Goal: Task Accomplishment & Management: Manage account settings

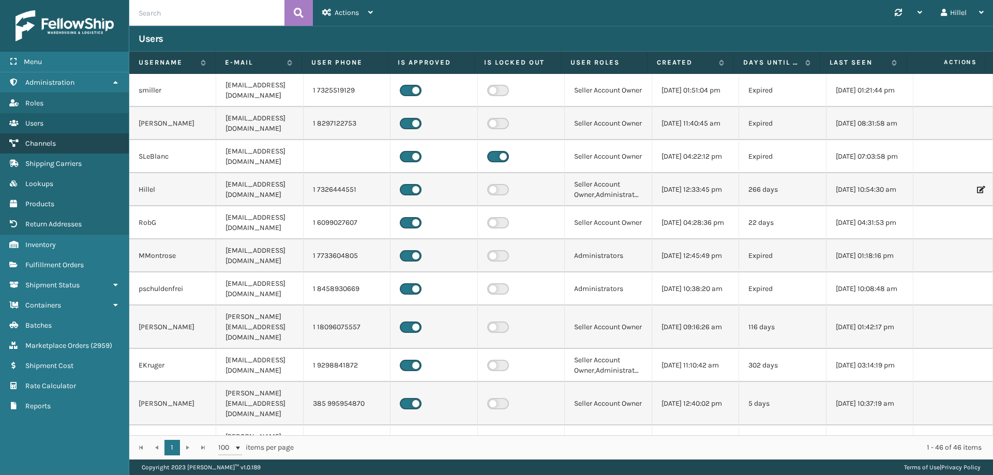
click at [66, 144] on link "Channels" at bounding box center [64, 143] width 129 height 20
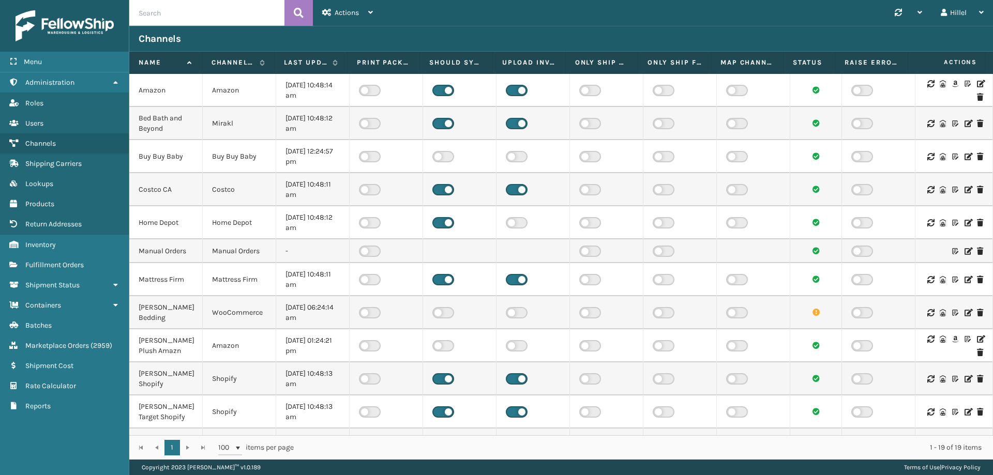
click at [977, 84] on icon at bounding box center [980, 83] width 6 height 7
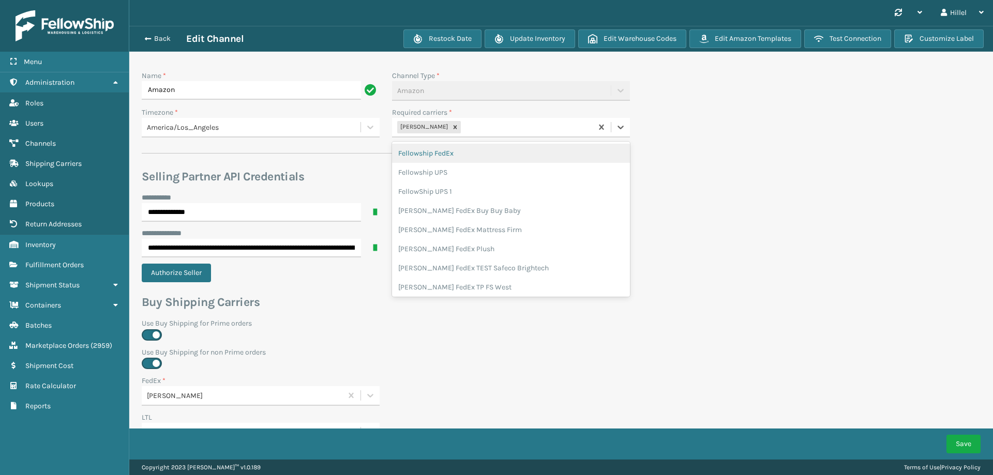
click at [496, 128] on div "[PERSON_NAME]" at bounding box center [492, 127] width 200 height 17
type input "white"
click at [497, 153] on div "[PERSON_NAME] UPS Whitestone" at bounding box center [511, 153] width 238 height 19
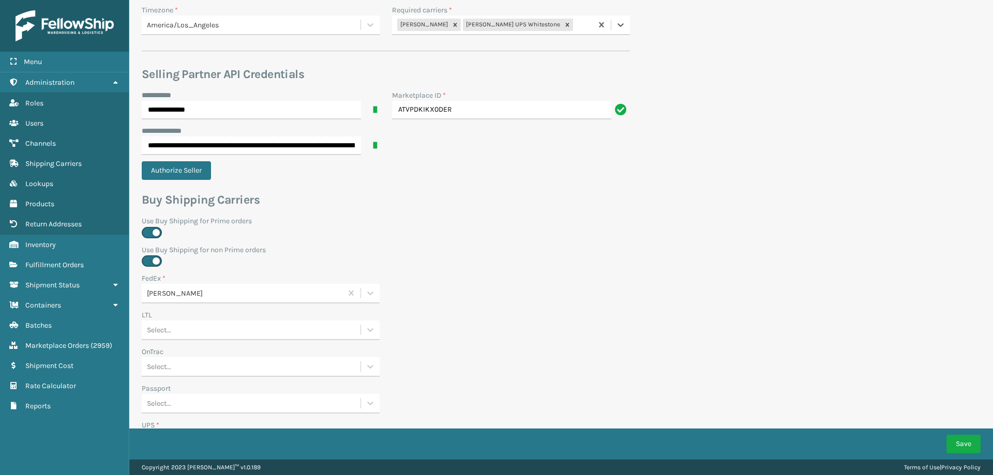
scroll to position [310, 0]
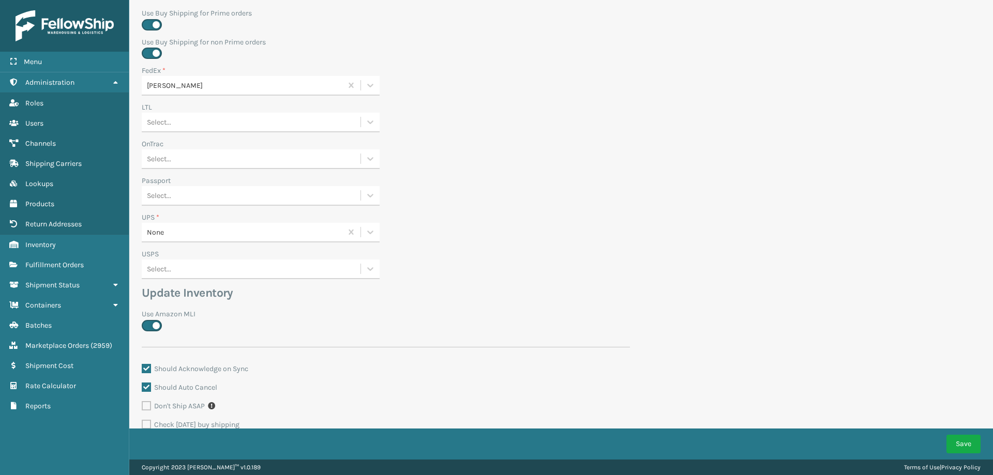
click at [227, 236] on div "None" at bounding box center [245, 232] width 196 height 11
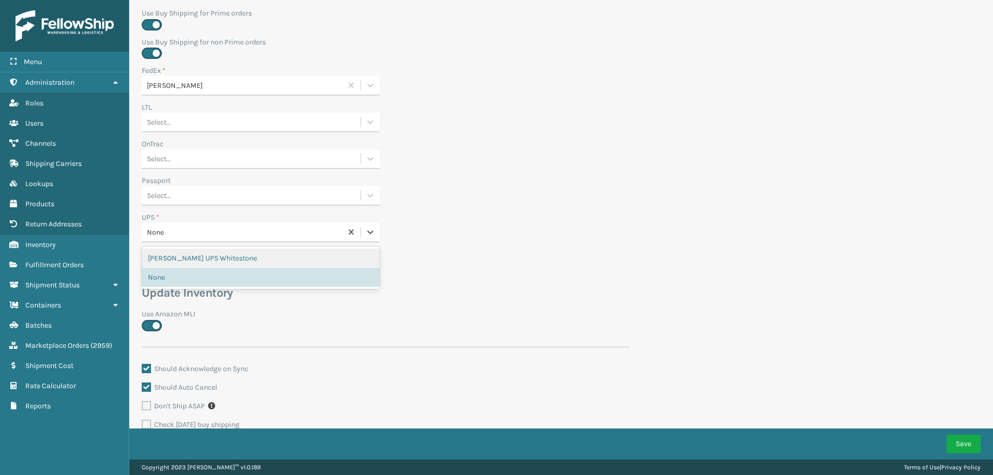
click at [224, 254] on div "[PERSON_NAME] UPS Whitestone" at bounding box center [261, 258] width 238 height 19
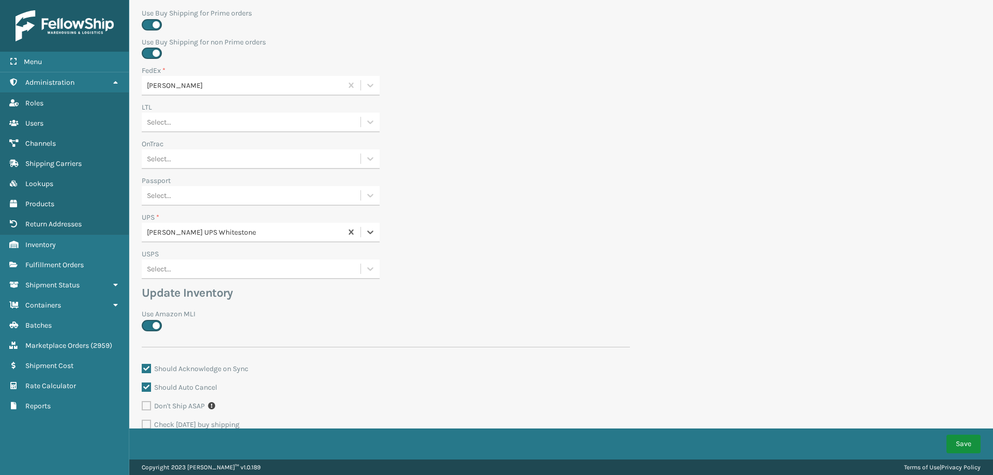
click at [962, 440] on button "Save" at bounding box center [963, 444] width 34 height 19
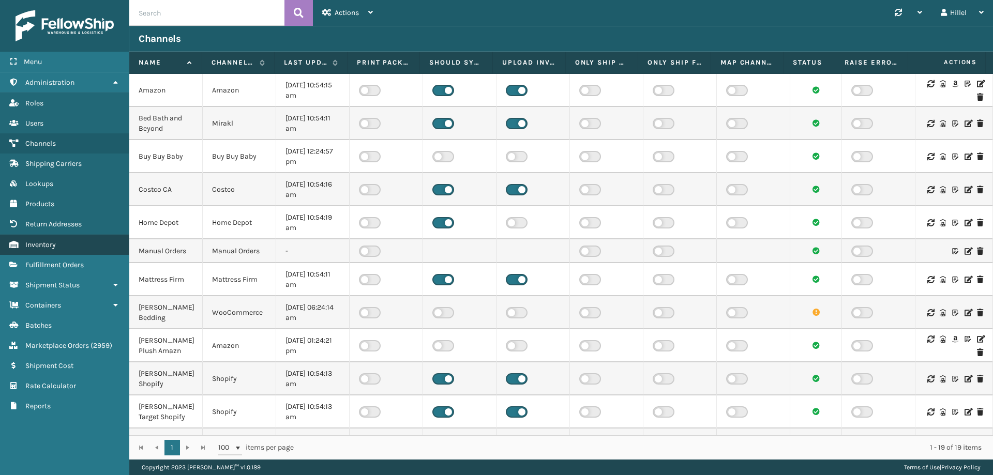
click at [64, 244] on link "Inventory" at bounding box center [64, 245] width 129 height 20
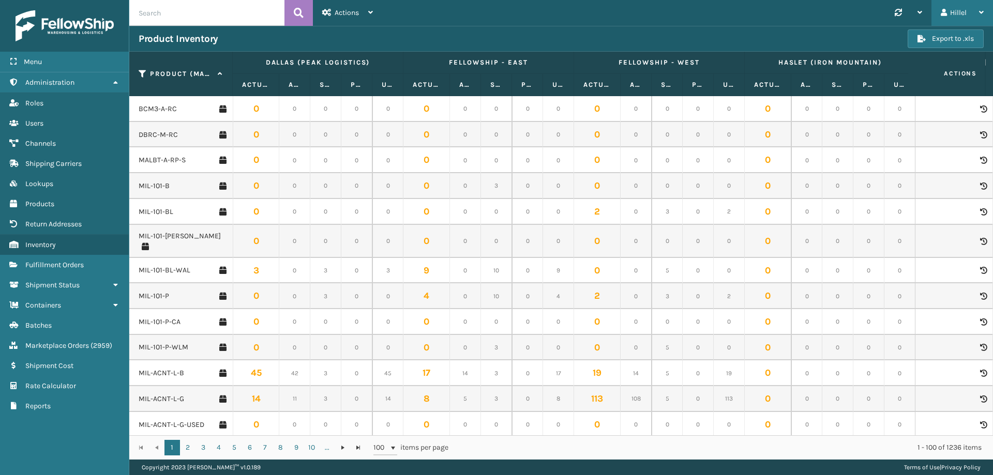
click at [968, 14] on div "Hillel" at bounding box center [961, 13] width 43 height 26
click at [895, 48] on li "Log Out" at bounding box center [923, 40] width 139 height 28
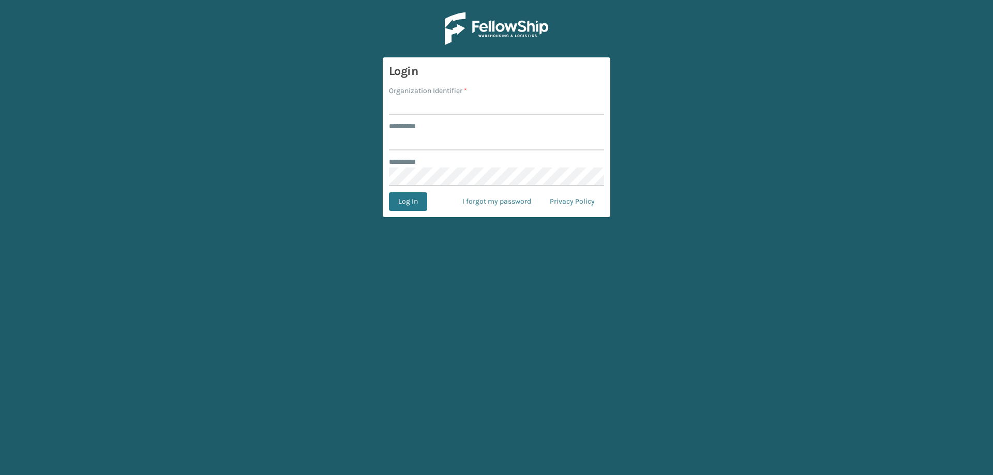
click at [444, 109] on input "Organization Identifier *" at bounding box center [496, 105] width 215 height 19
type input "TFM"
type input "***"
drag, startPoint x: 444, startPoint y: 109, endPoint x: 359, endPoint y: 109, distance: 84.8
click at [359, 109] on main "Login Organization Identifier * TFM ******** * *** ******** * Log In I forgot m…" at bounding box center [496, 237] width 993 height 475
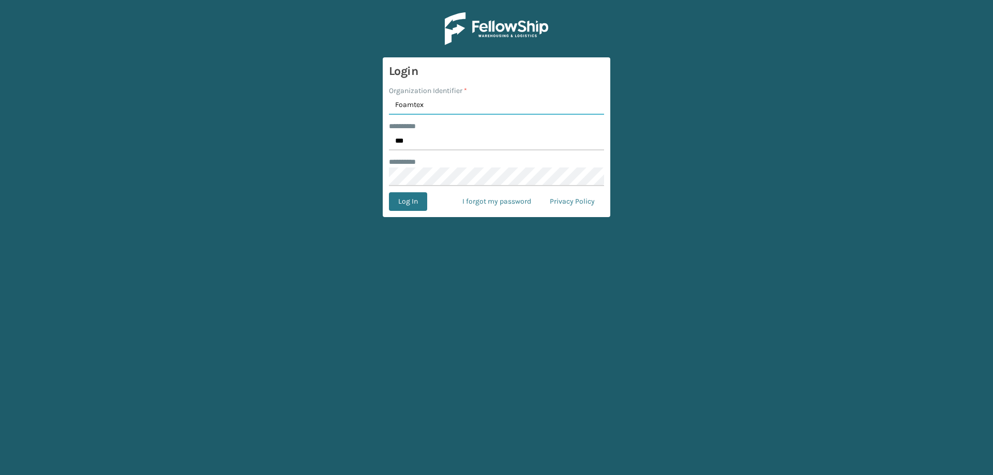
type input "Foamtex"
type input "******"
click at [389, 192] on button "Log In" at bounding box center [408, 201] width 38 height 19
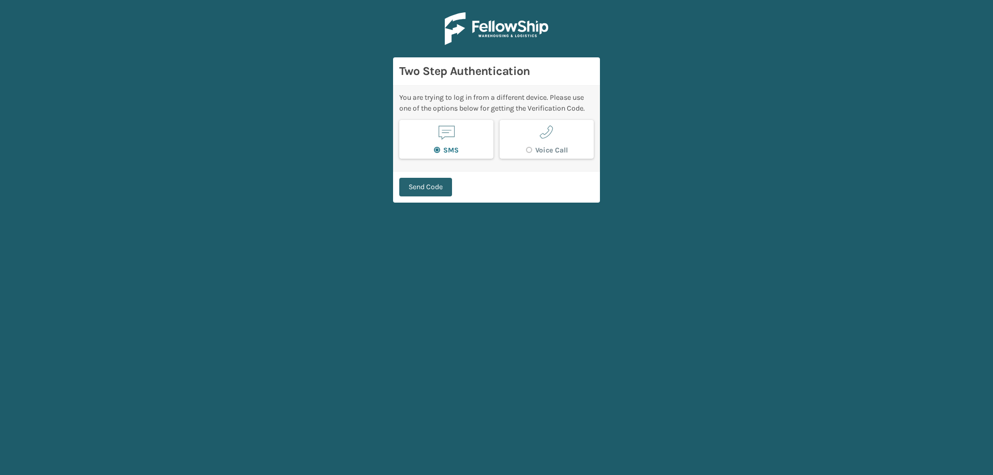
click at [424, 183] on button "Send Code" at bounding box center [425, 187] width 53 height 19
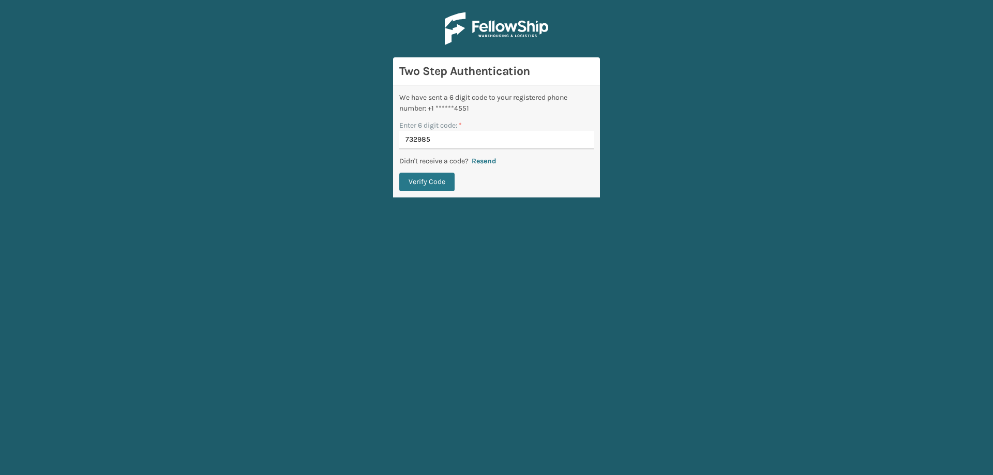
click at [399, 173] on button "Verify Code" at bounding box center [426, 182] width 55 height 19
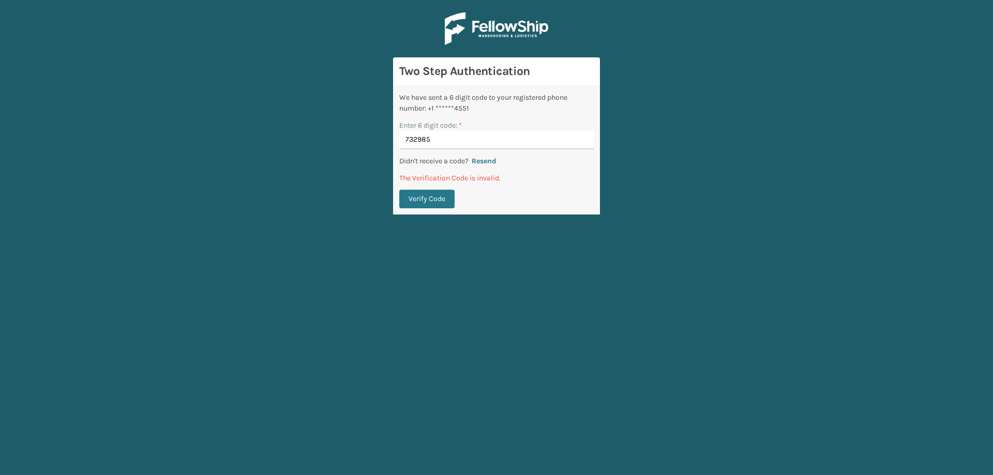
click at [418, 138] on input "732985" at bounding box center [496, 140] width 194 height 19
type input "735985"
click at [399, 190] on button "Verify Code" at bounding box center [426, 199] width 55 height 19
